Goal: Transaction & Acquisition: Purchase product/service

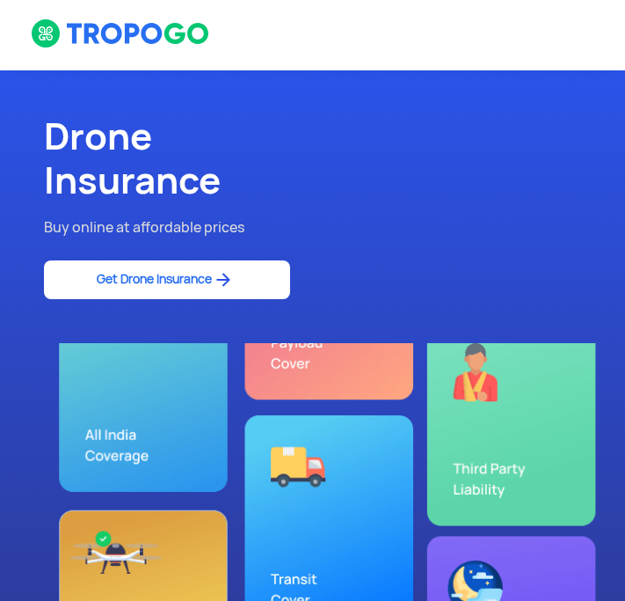
click at [192, 278] on link "Get Drone Insurance" at bounding box center [167, 279] width 246 height 39
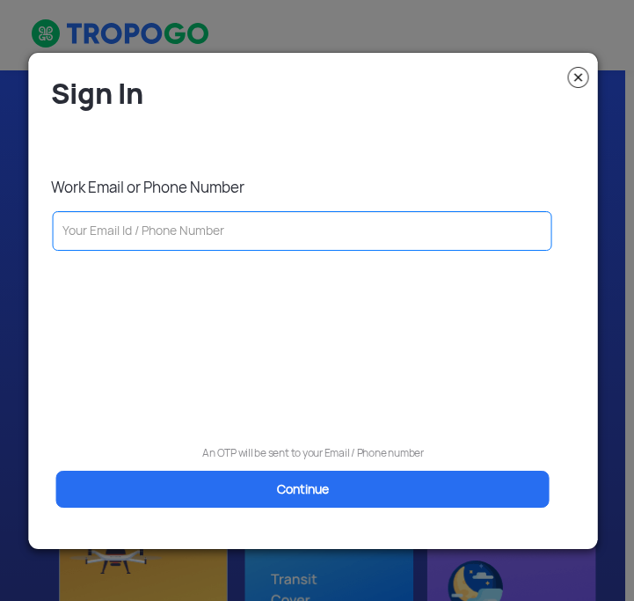
click at [201, 228] on input "text" at bounding box center [303, 231] width 500 height 40
click at [163, 228] on input "text" at bounding box center [303, 231] width 500 height 40
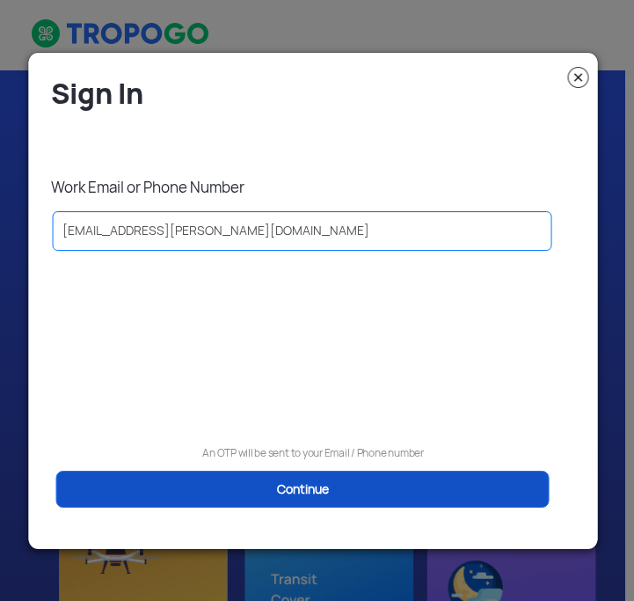
type input "ashwin.khadse@mineexcellence.com"
click at [324, 490] on link "Continue" at bounding box center [303, 489] width 494 height 37
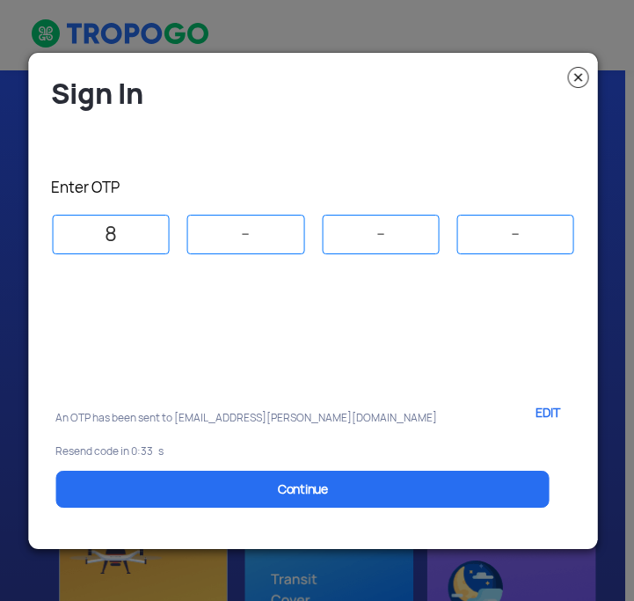
type input "8"
type input "6"
type input "0"
type input "7"
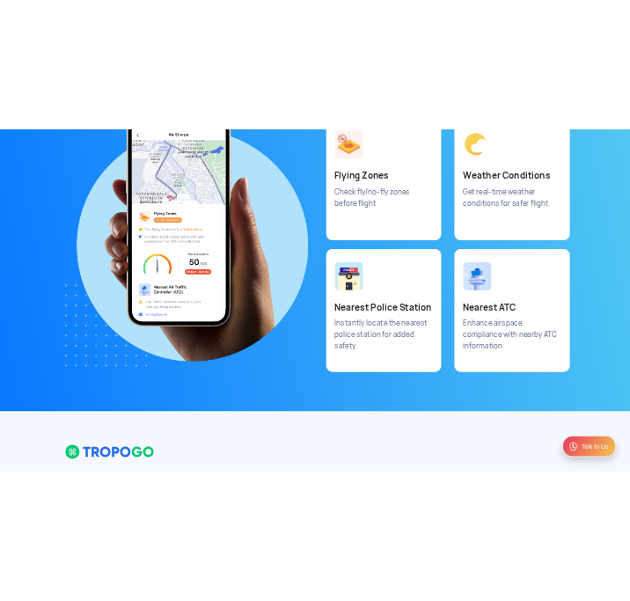
scroll to position [9857, 0]
